Goal: Transaction & Acquisition: Obtain resource

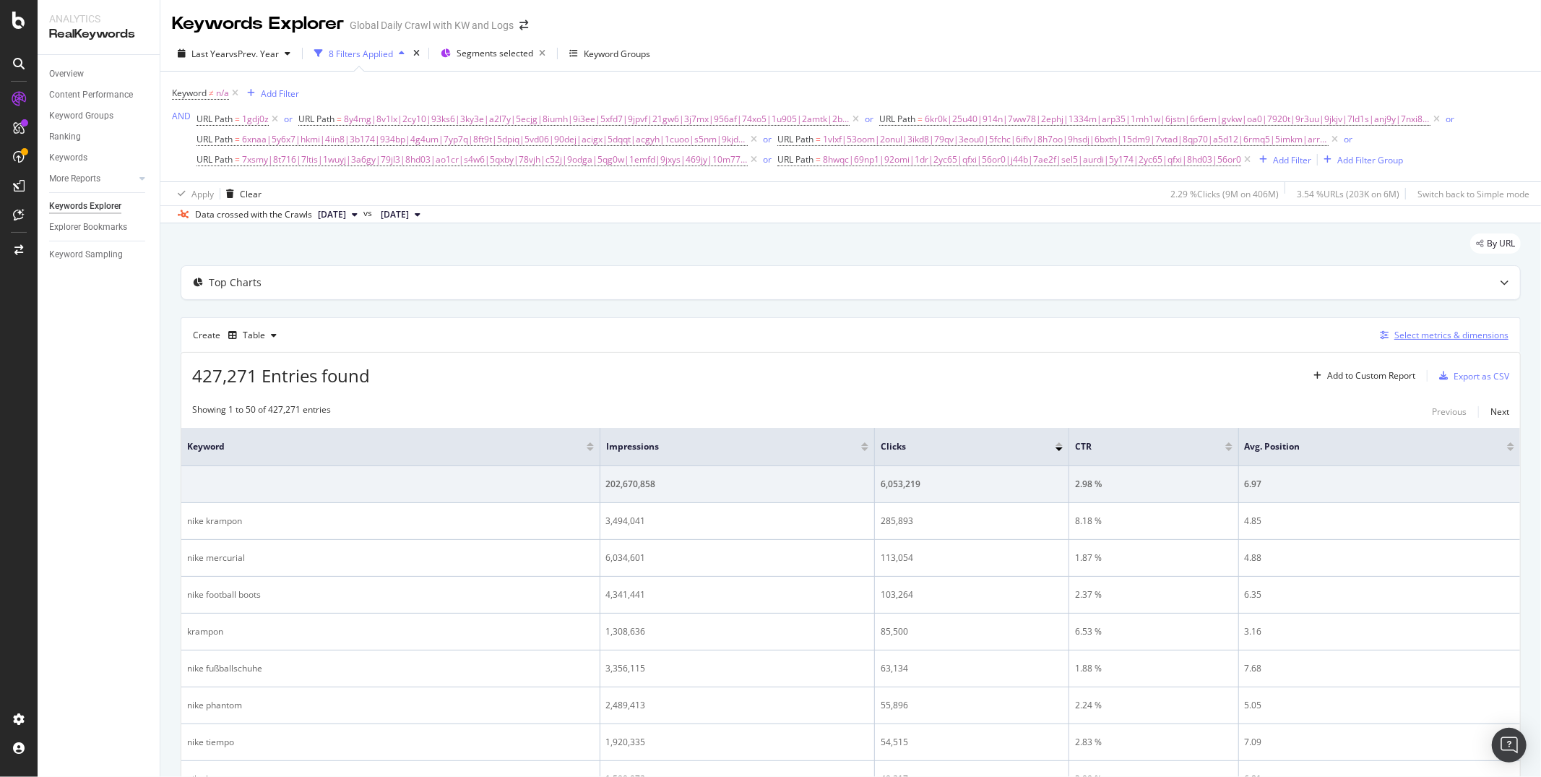
click at [1417, 340] on div "Select metrics & dimensions" at bounding box center [1451, 335] width 114 height 12
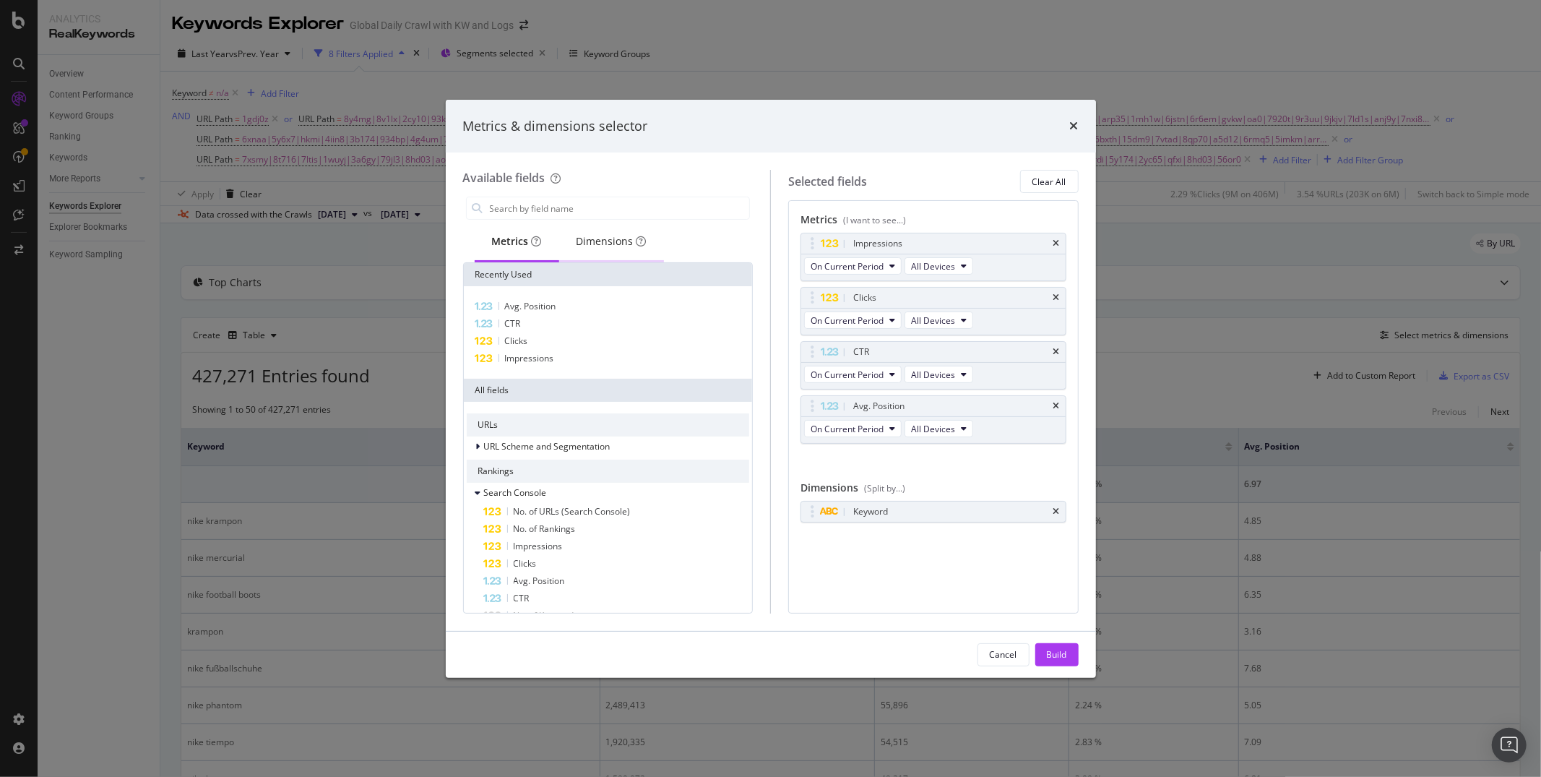
click at [590, 246] on div "Dimensions" at bounding box center [612, 241] width 70 height 14
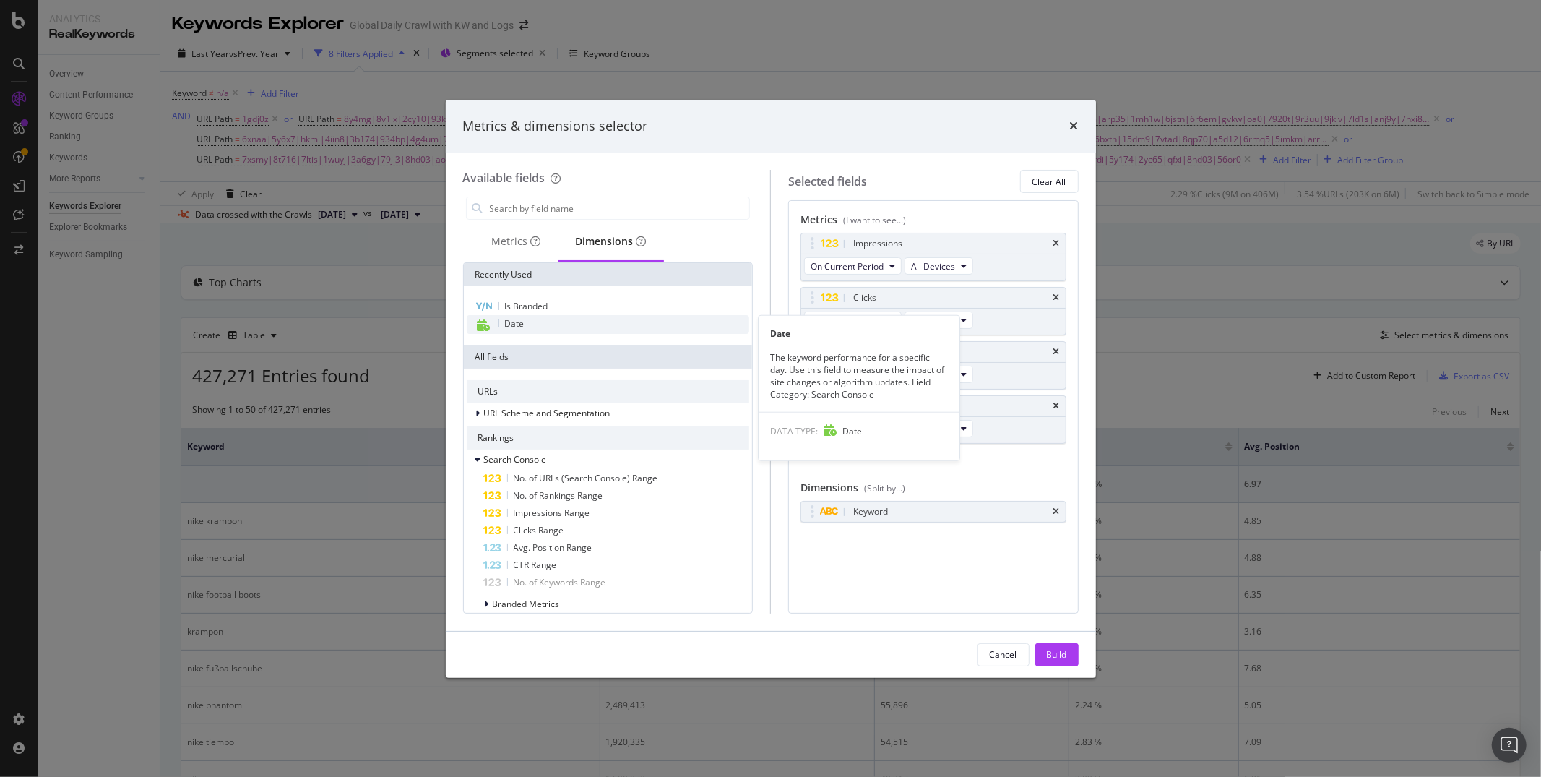
click at [530, 321] on div "Date" at bounding box center [608, 324] width 283 height 19
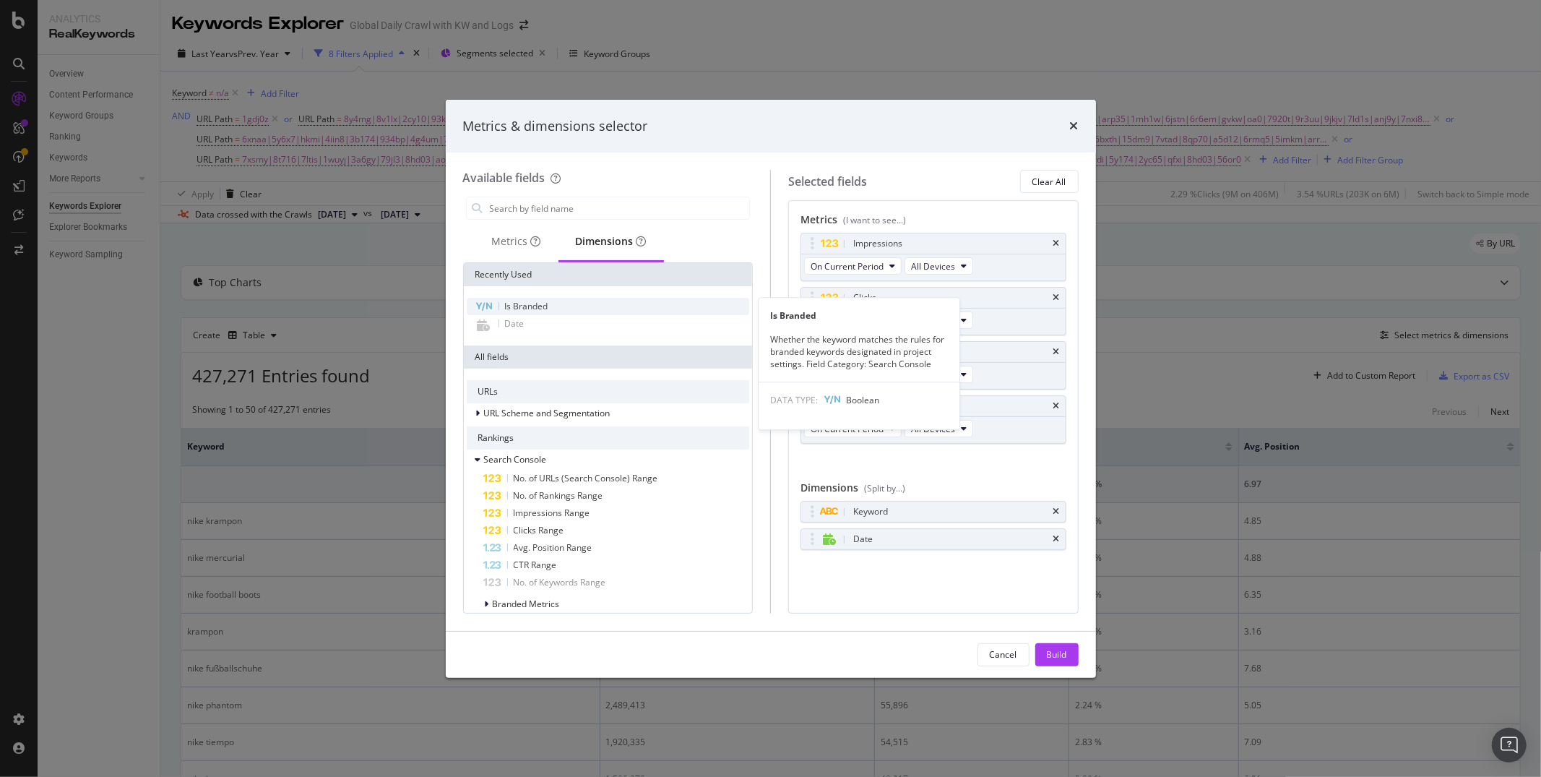
click at [527, 305] on span "Is Branded" at bounding box center [526, 306] width 43 height 12
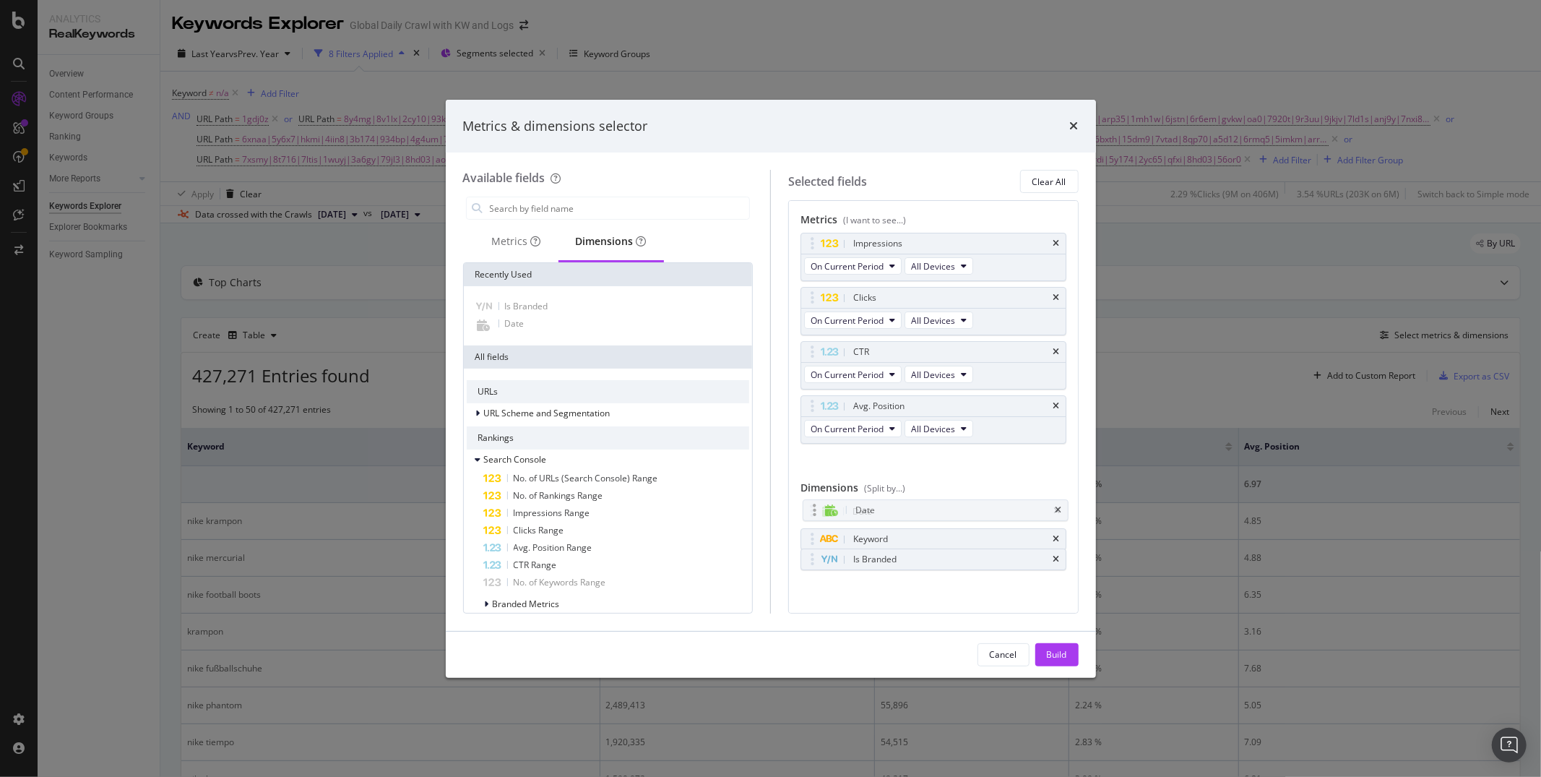
drag, startPoint x: 861, startPoint y: 543, endPoint x: 863, endPoint y: 513, distance: 30.4
click at [863, 513] on body "Analytics RealKeywords Overview Content Performance Keyword Groups Ranking Keyw…" at bounding box center [770, 388] width 1541 height 777
drag, startPoint x: 861, startPoint y: 566, endPoint x: 862, endPoint y: 543, distance: 23.1
click at [862, 543] on body "Analytics RealKeywords Overview Content Performance Keyword Groups Ranking Keyw…" at bounding box center [770, 388] width 1541 height 777
click at [1061, 649] on div "Build" at bounding box center [1057, 654] width 20 height 12
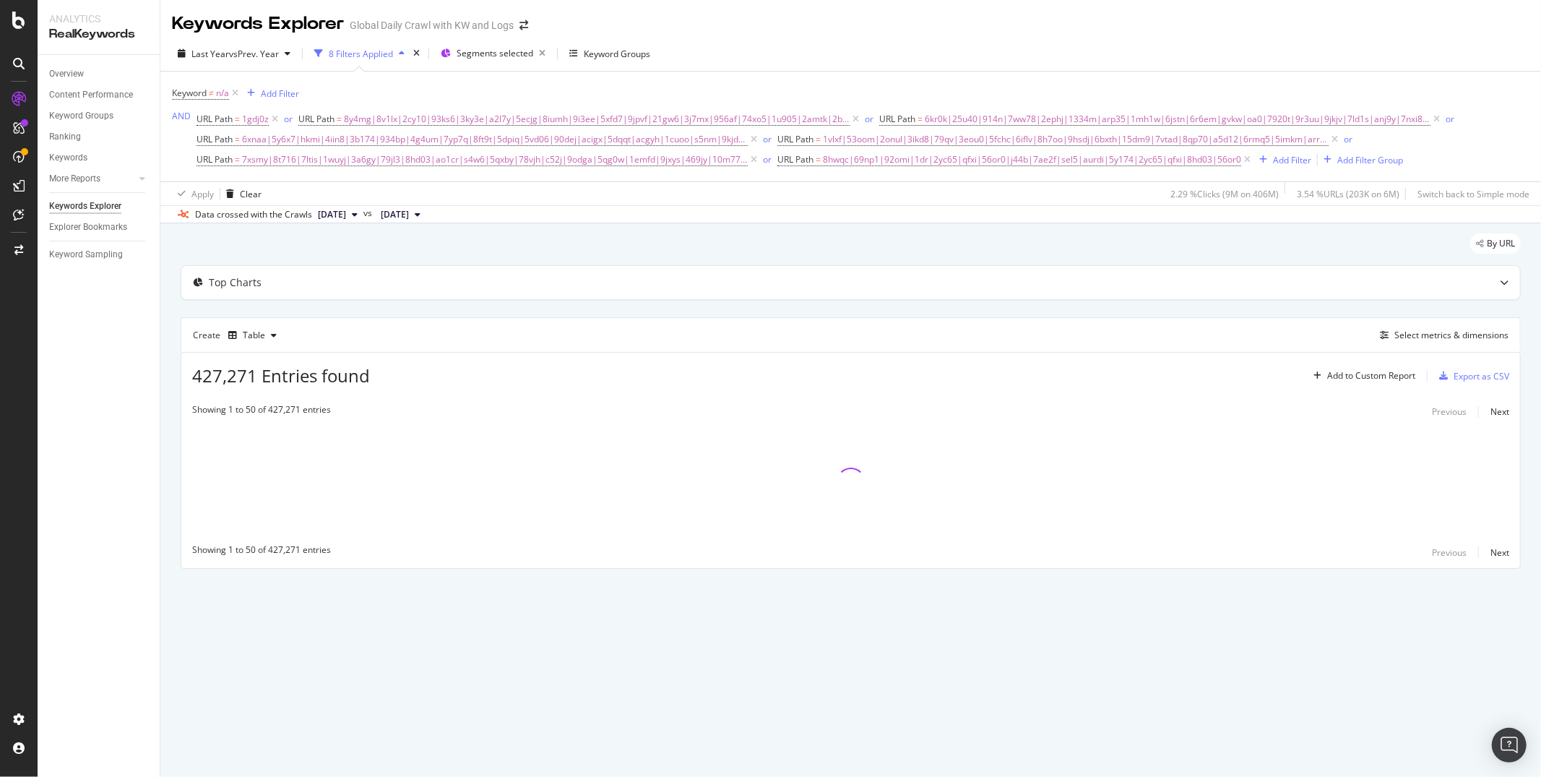
click at [168, 374] on div "By URL Top Charts Create Table Select metrics & dimensions 427,271 Entries foun…" at bounding box center [850, 421] width 1381 height 396
click at [236, 59] on span "vs Prev. Year" at bounding box center [254, 54] width 50 height 12
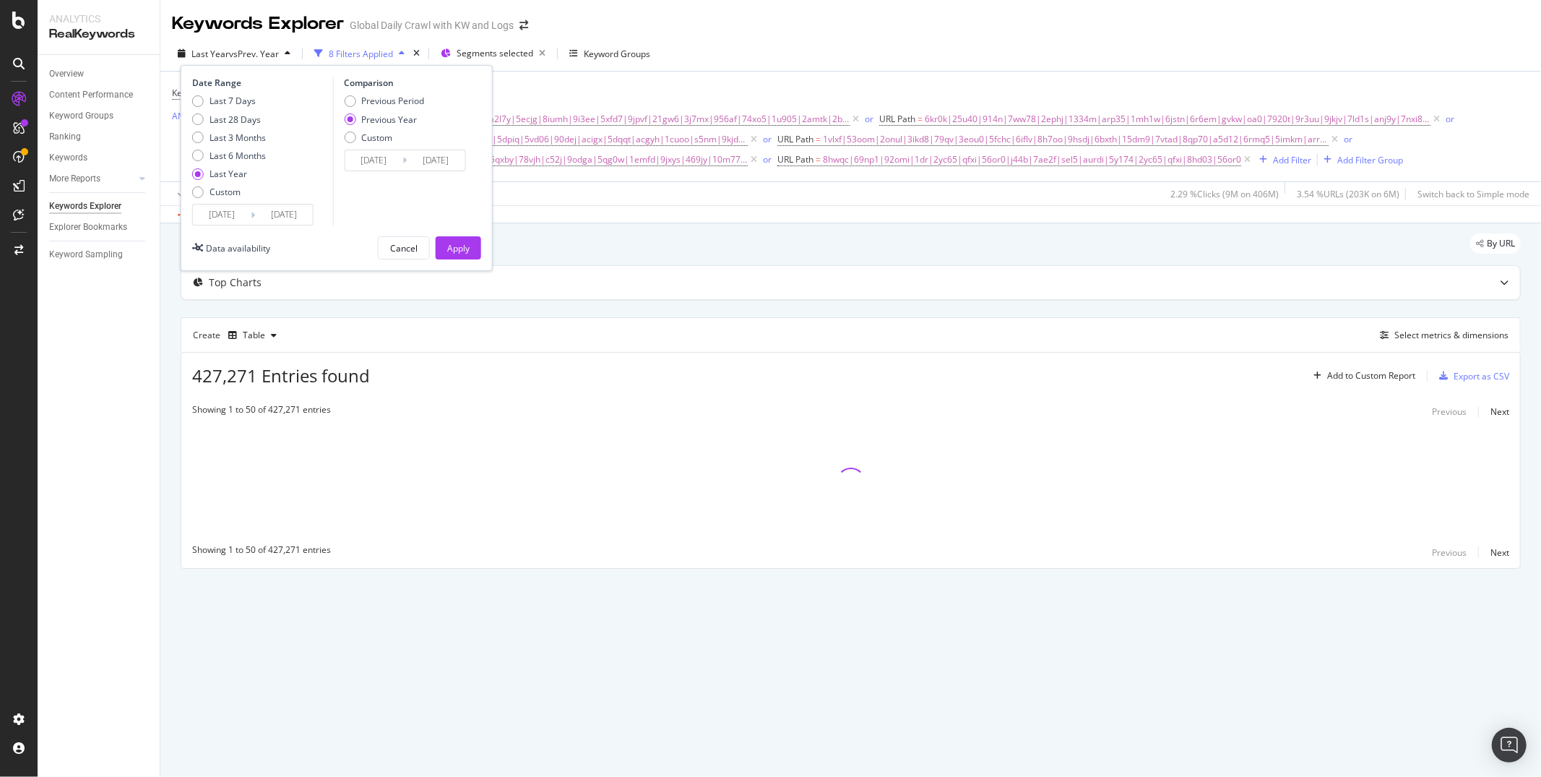
click at [215, 213] on input "[DATE]" at bounding box center [222, 214] width 58 height 20
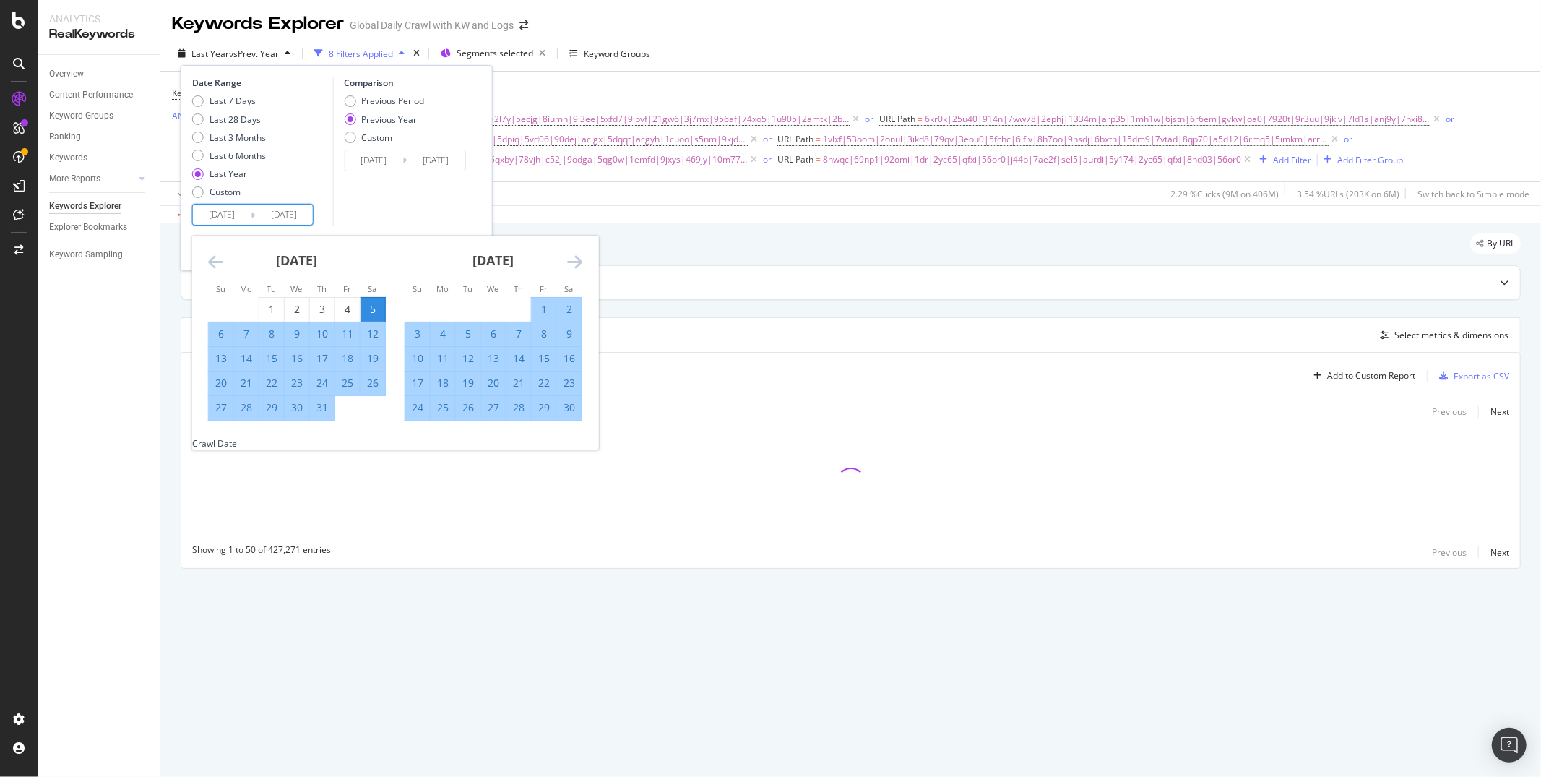
click at [210, 264] on icon "Move backward to switch to the previous month." at bounding box center [215, 261] width 15 height 17
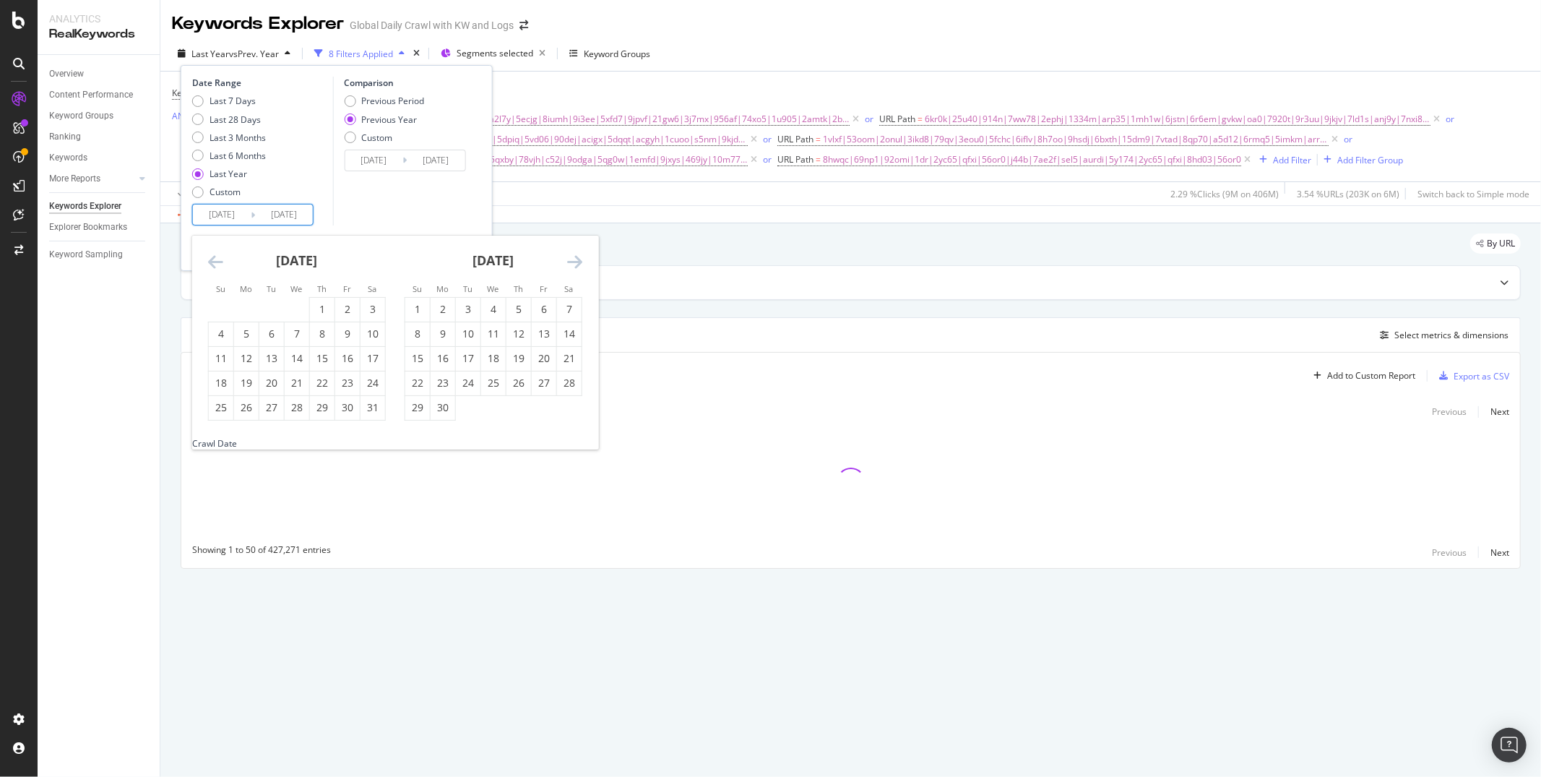
click at [210, 264] on icon "Move backward to switch to the previous month." at bounding box center [215, 261] width 15 height 17
click at [563, 302] on div "1" at bounding box center [569, 309] width 25 height 14
type input "[DATE]"
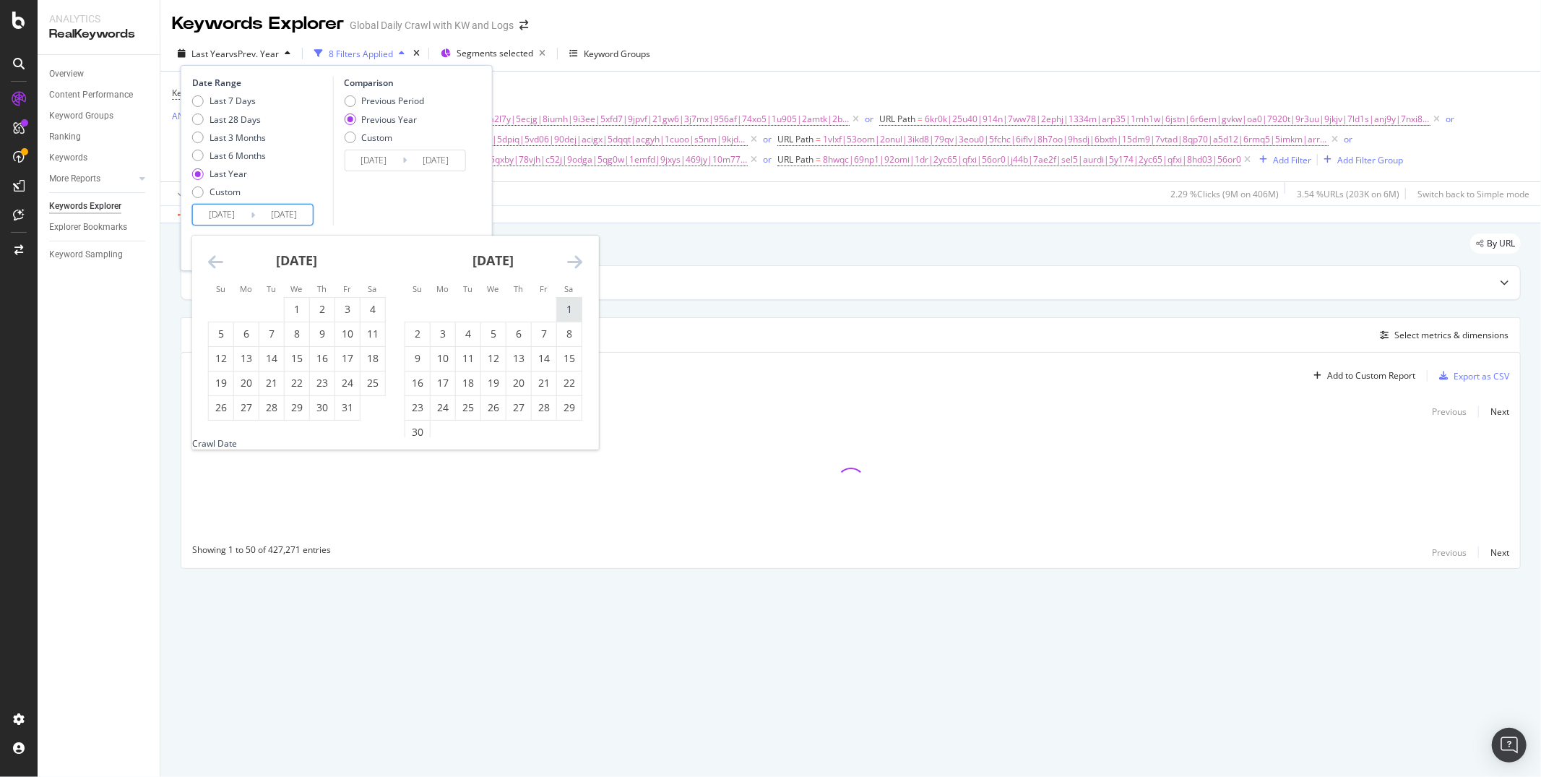
type input "[DATE]"
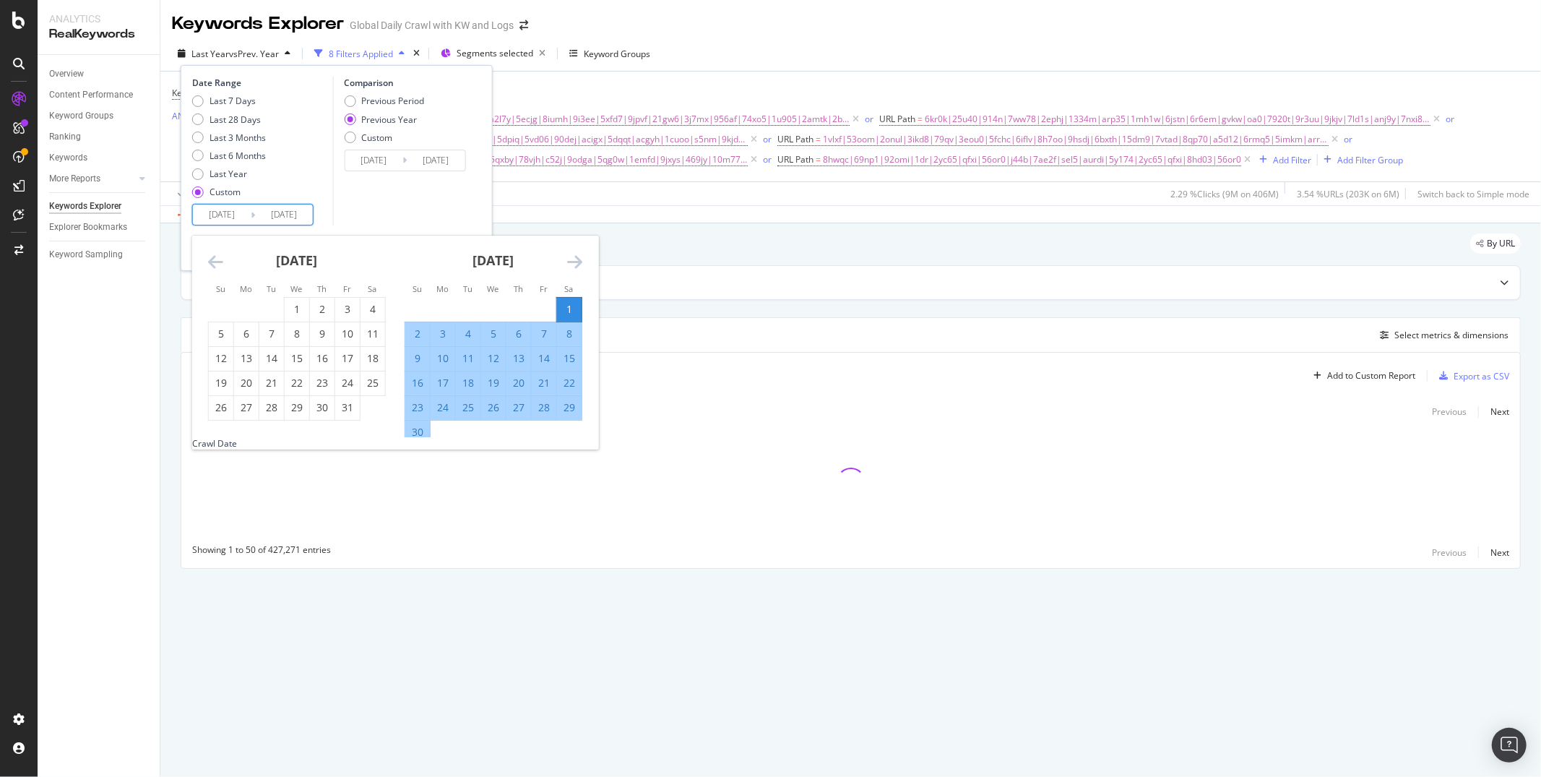
click at [573, 255] on icon "Move forward to switch to the next month." at bounding box center [574, 261] width 15 height 17
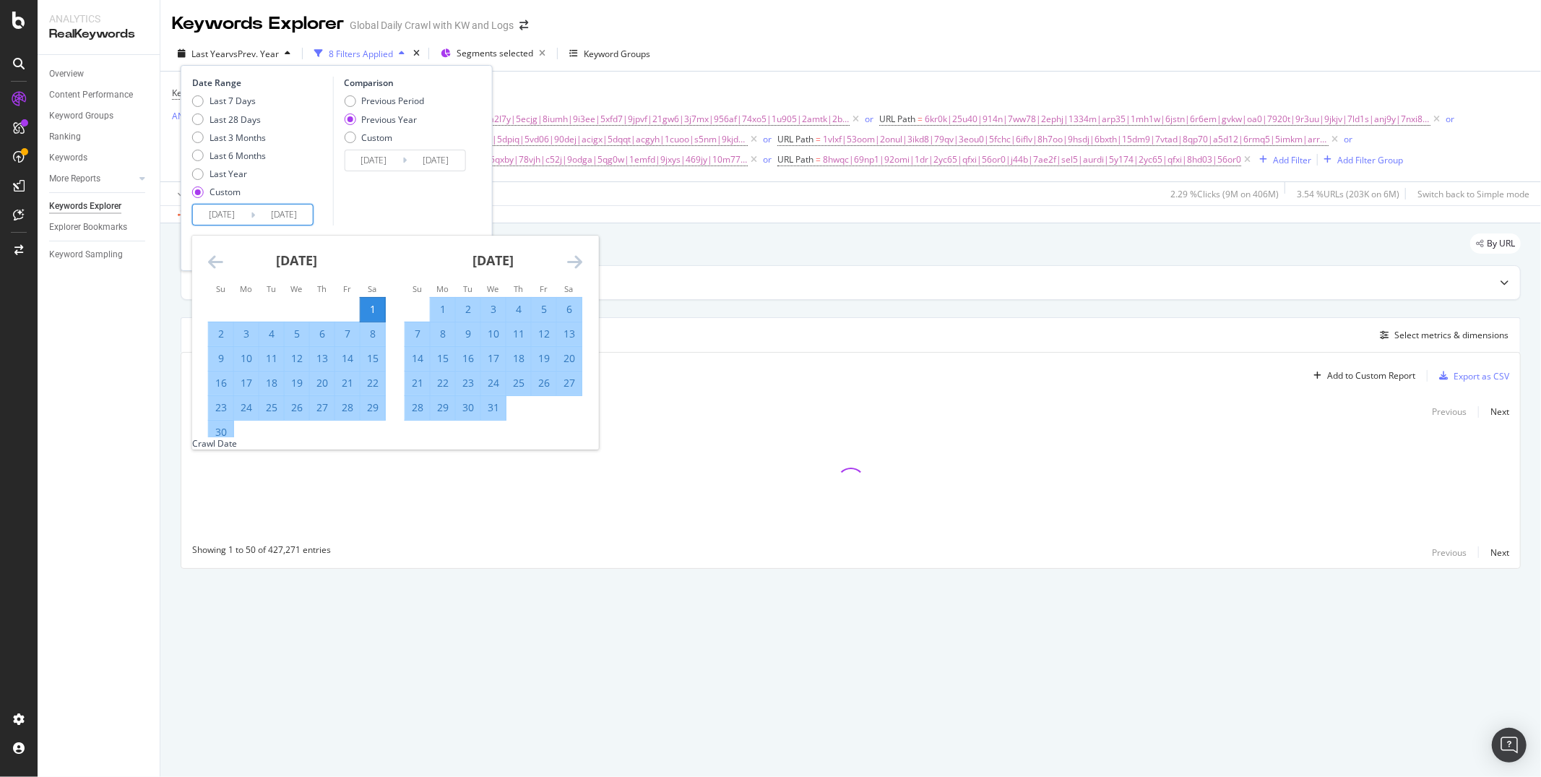
click at [573, 255] on icon "Move forward to switch to the next month." at bounding box center [574, 261] width 15 height 17
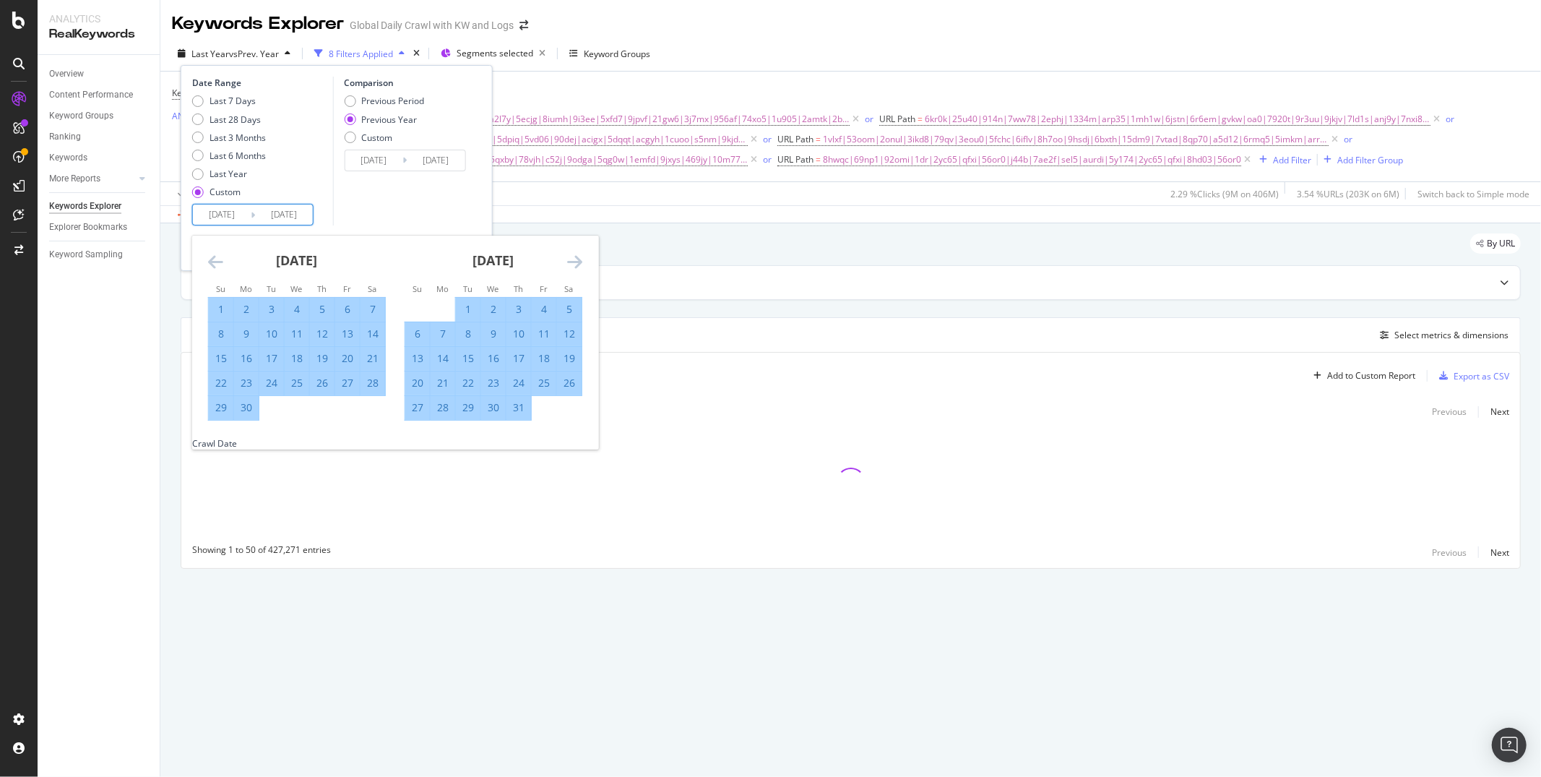
click at [573, 255] on icon "Move forward to switch to the next month." at bounding box center [574, 261] width 15 height 17
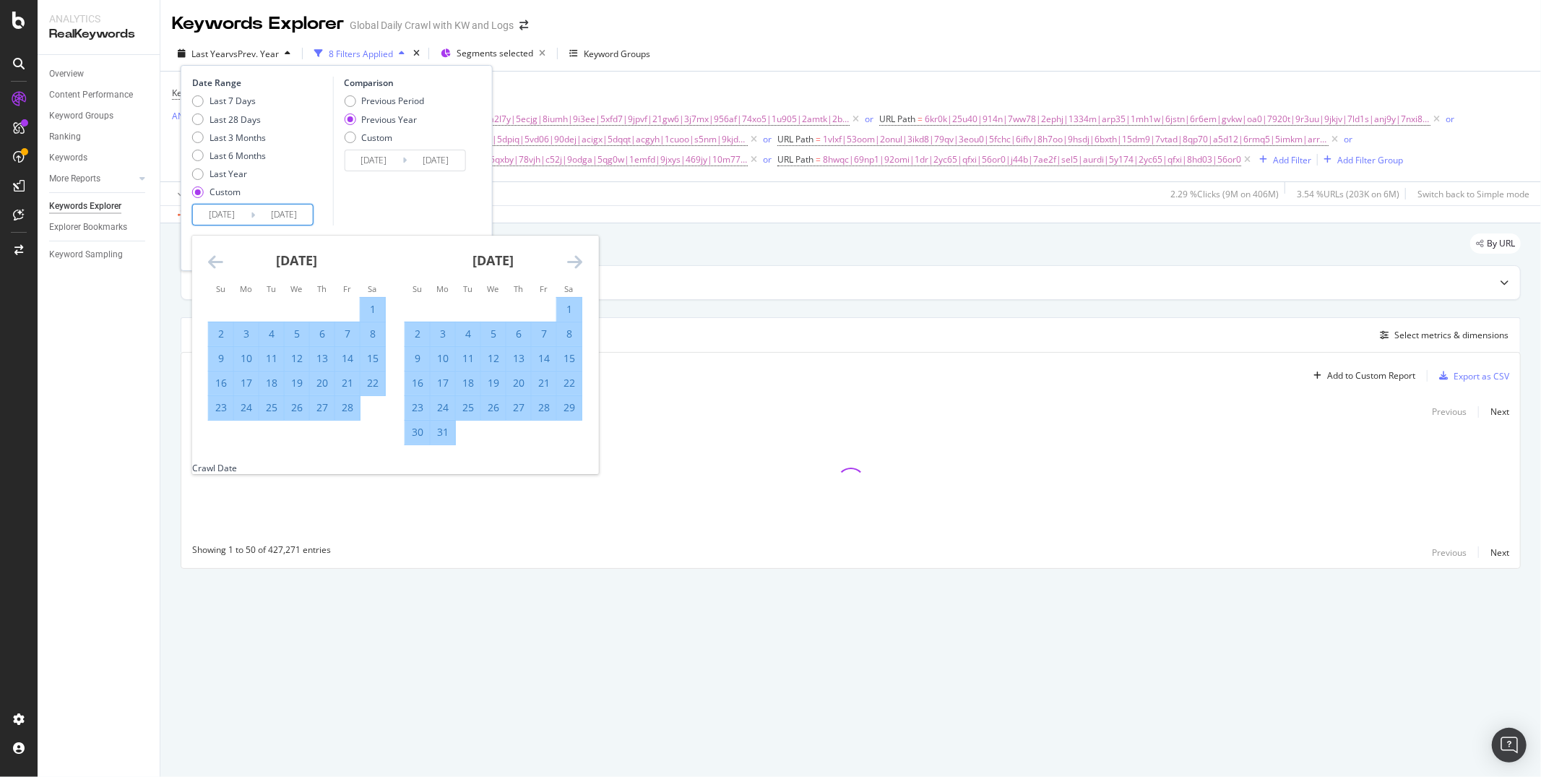
click at [573, 255] on icon "Move forward to switch to the next month." at bounding box center [574, 261] width 15 height 17
click at [567, 405] on div "31" at bounding box center [569, 407] width 25 height 14
type input "[DATE]"
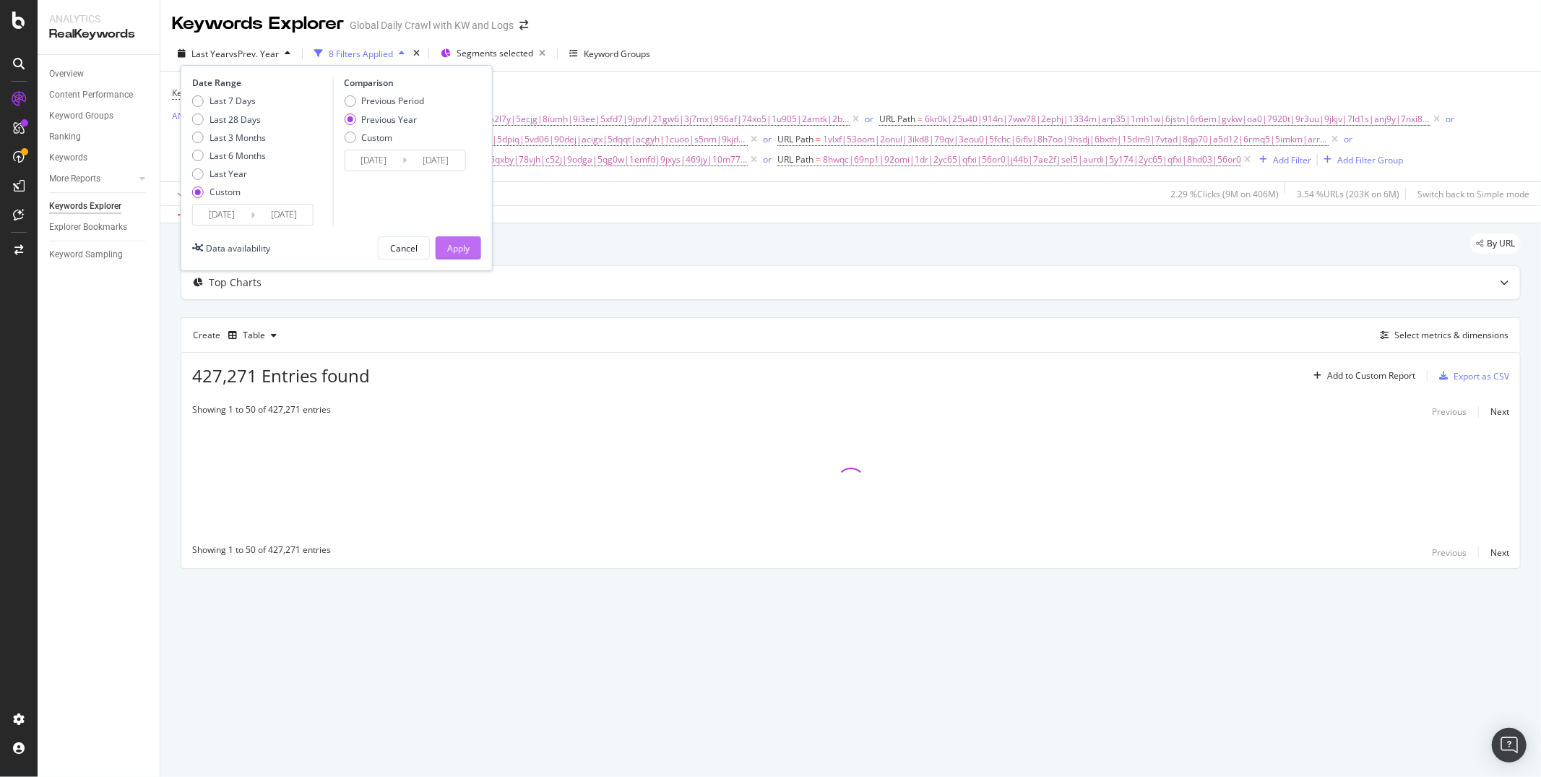
click at [456, 251] on div "Apply" at bounding box center [458, 248] width 22 height 12
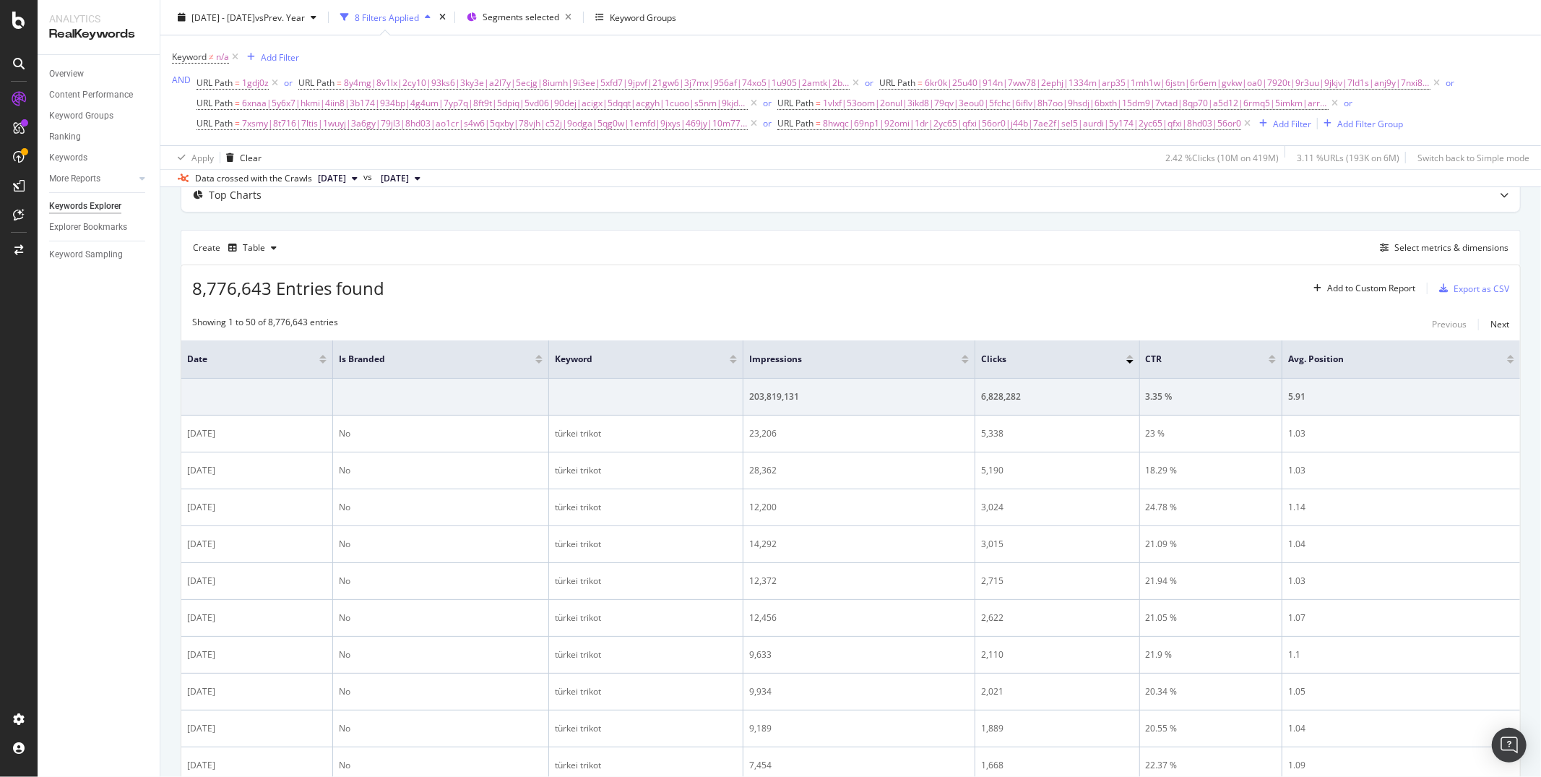
scroll to position [82, 0]
click at [1416, 259] on div "Select metrics & dimensions" at bounding box center [1451, 252] width 114 height 12
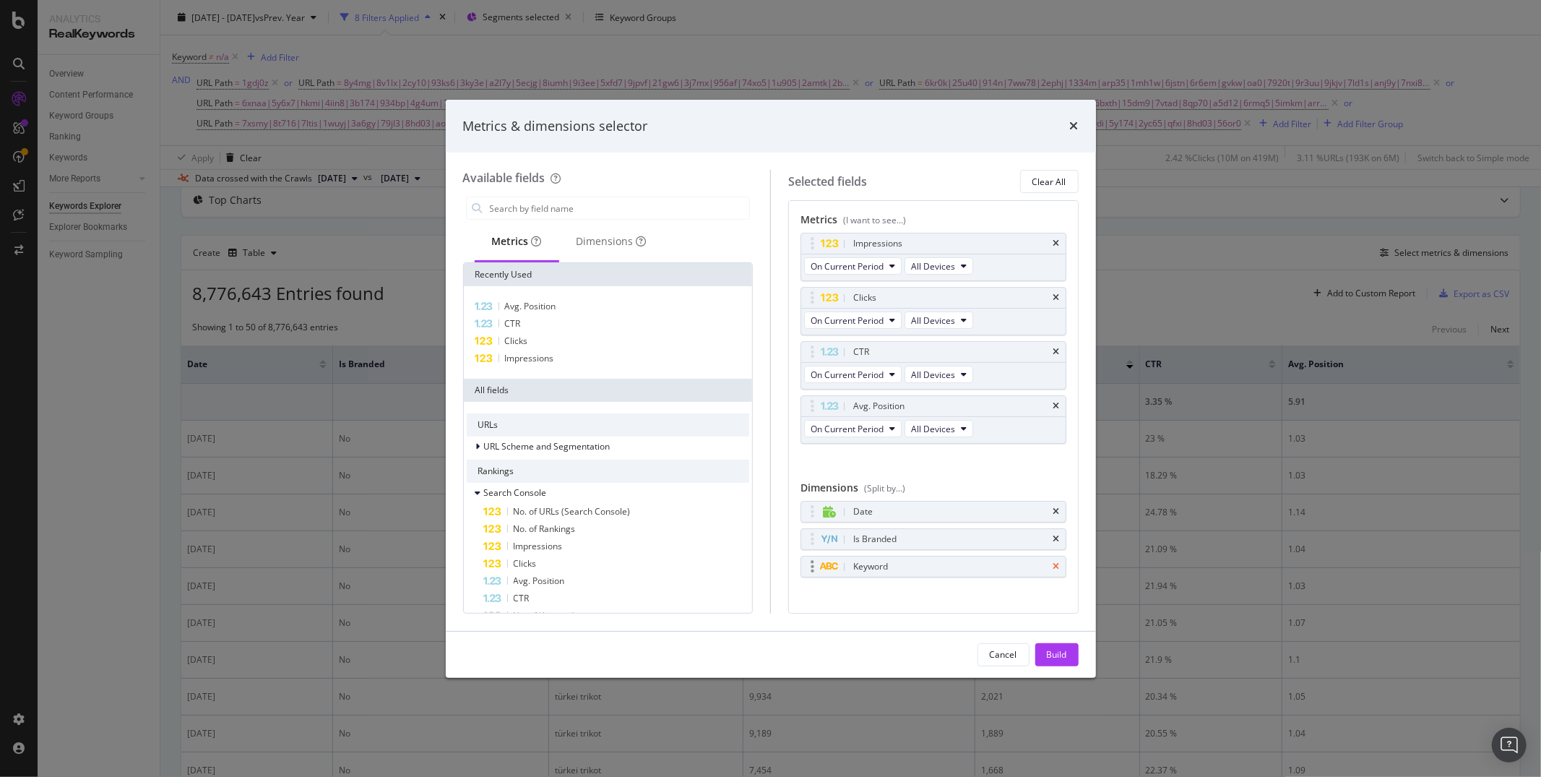
click at [1059, 569] on icon "times" at bounding box center [1056, 566] width 7 height 9
click at [1053, 647] on div "Build" at bounding box center [1057, 655] width 20 height 22
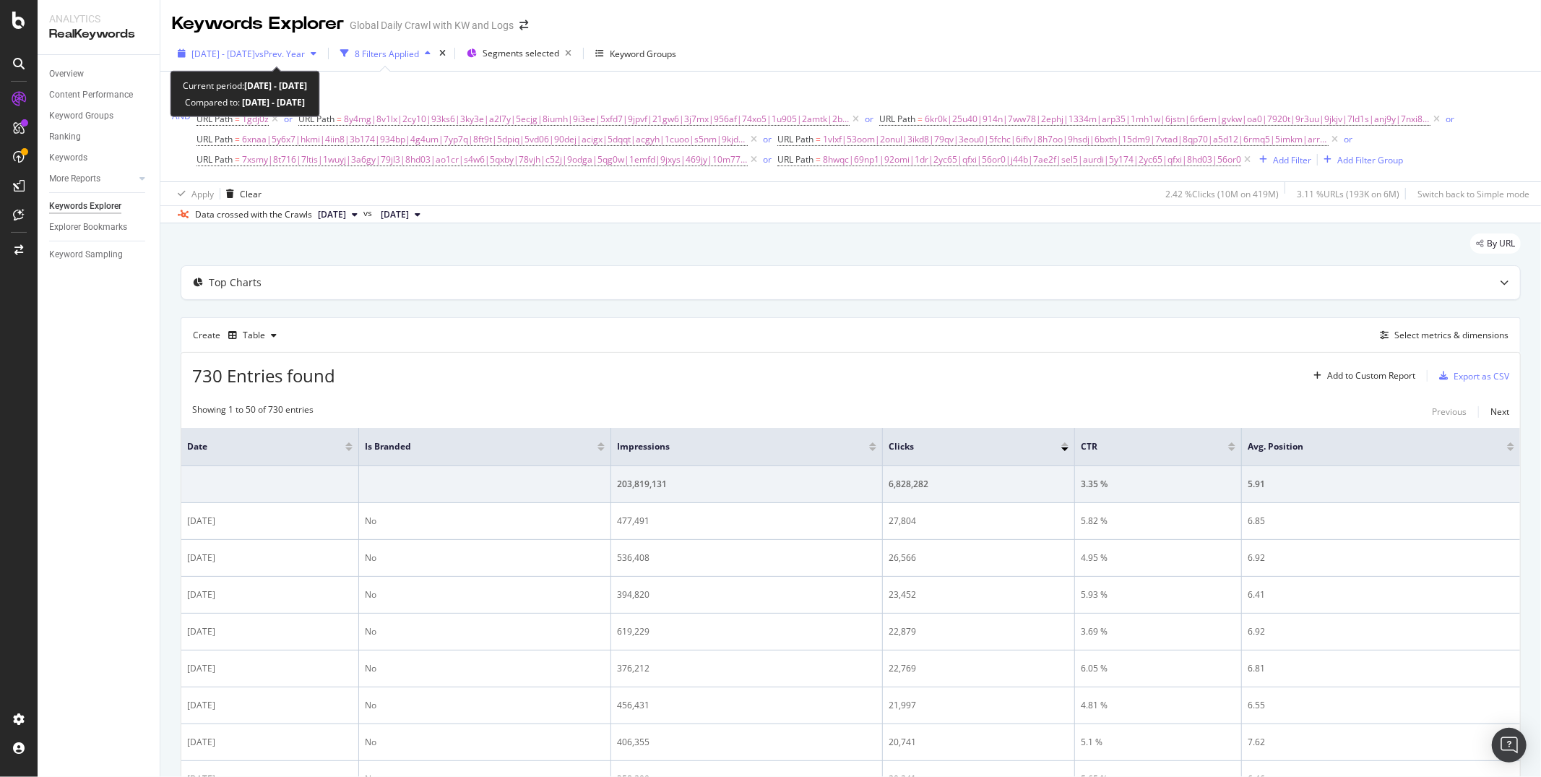
click at [305, 57] on span "vs Prev. Year" at bounding box center [280, 54] width 50 height 12
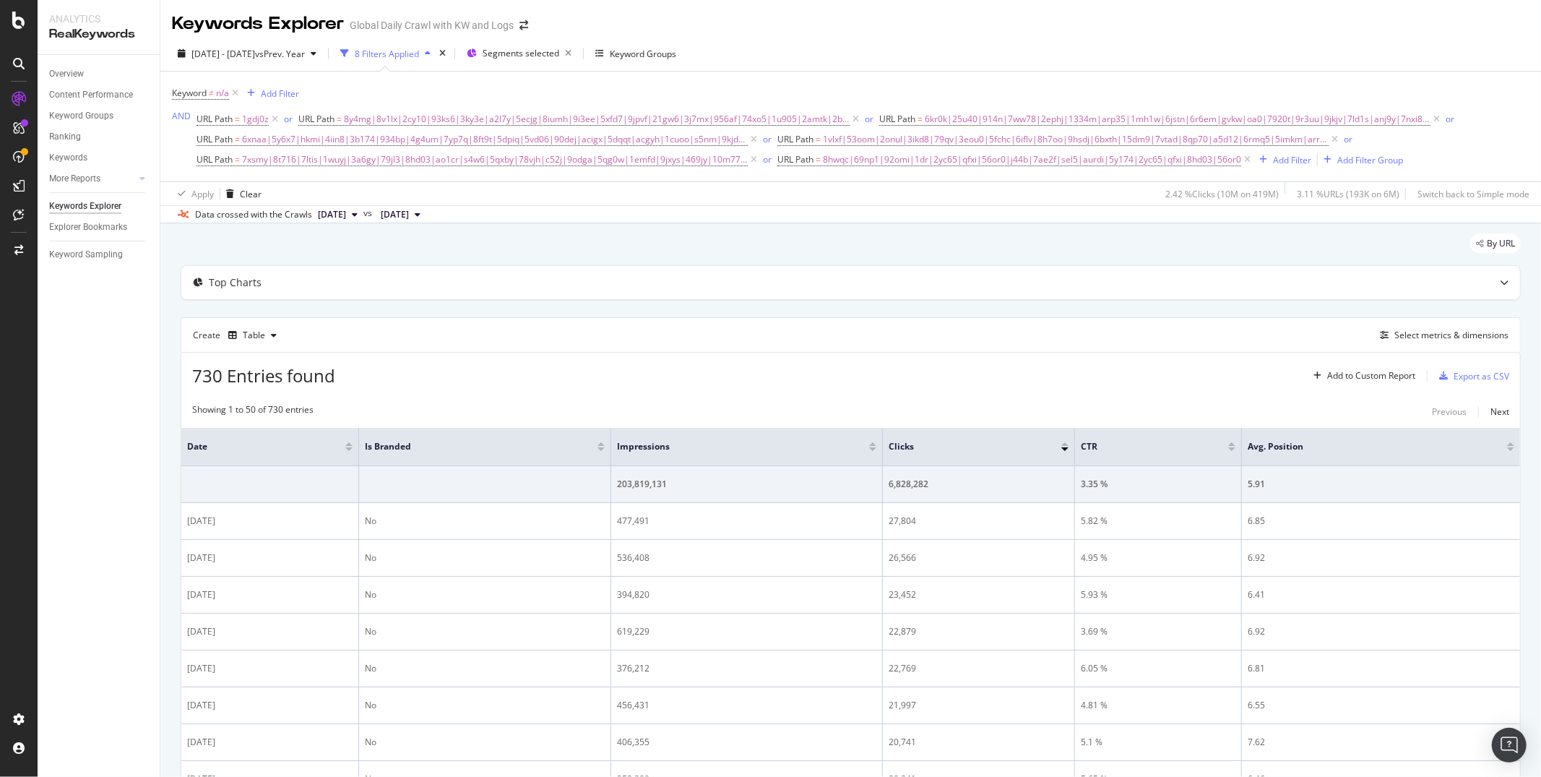
click at [1473, 376] on div "Export as CSV" at bounding box center [1482, 376] width 56 height 12
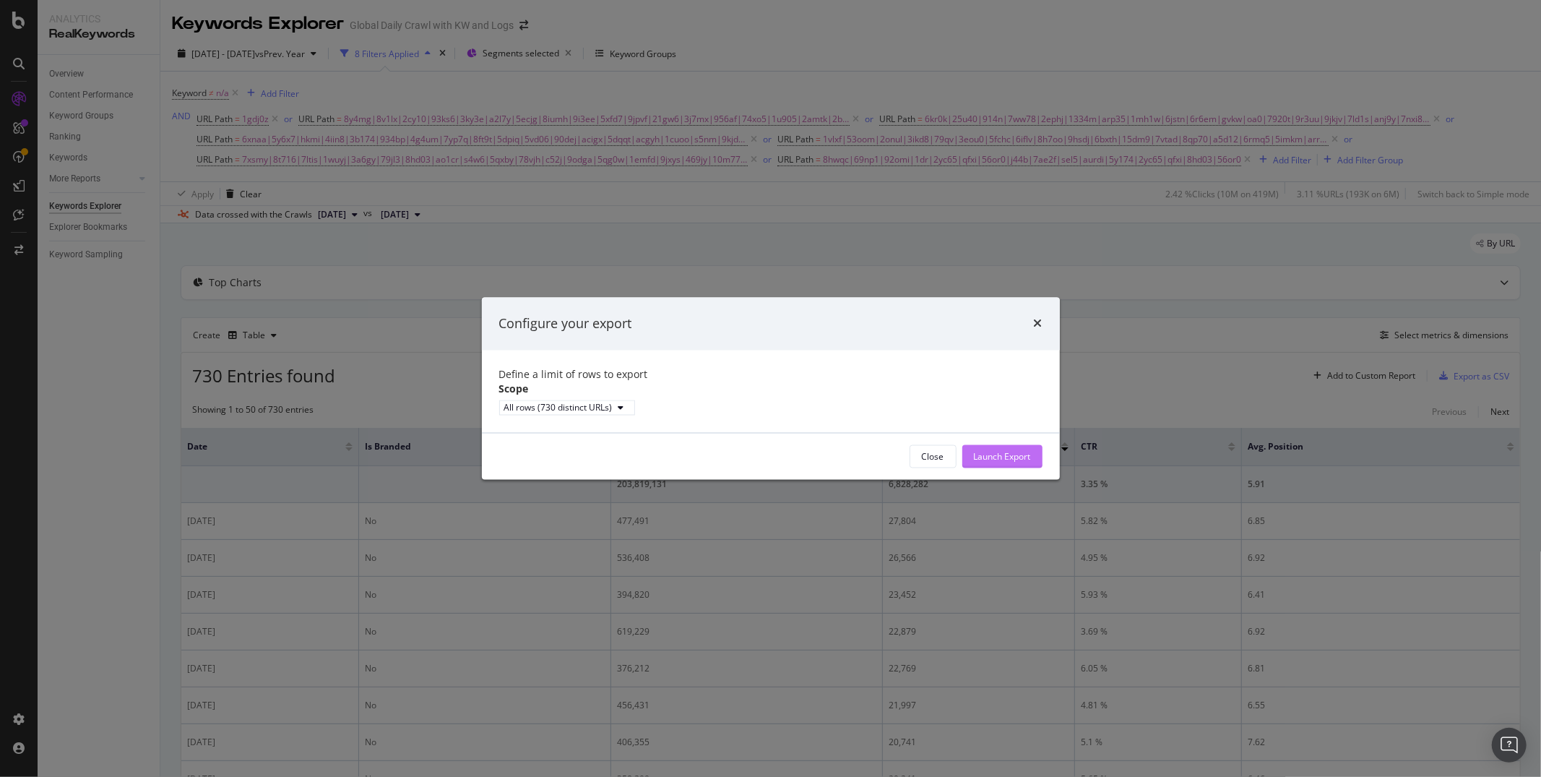
click at [980, 462] on div "Launch Export" at bounding box center [1002, 456] width 57 height 12
